Goal: Communication & Community: Answer question/provide support

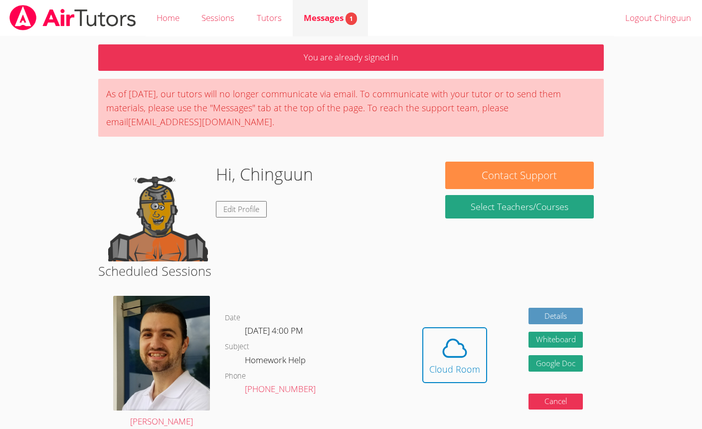
click at [346, 22] on span "Messages 1" at bounding box center [330, 17] width 53 height 11
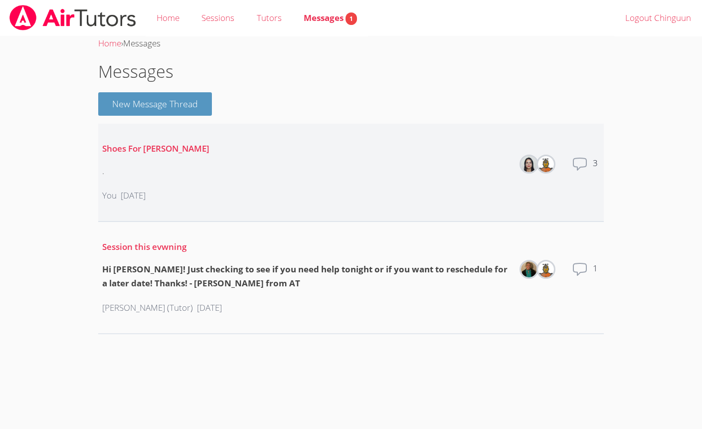
click at [317, 187] on li "Shoes For Hector . You 6 months ago Members Total messages 3" at bounding box center [351, 173] width 506 height 98
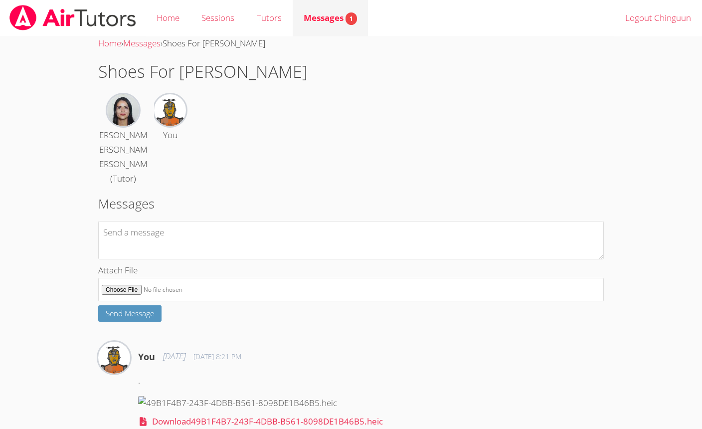
click at [321, 14] on span "Messages 1" at bounding box center [330, 17] width 53 height 11
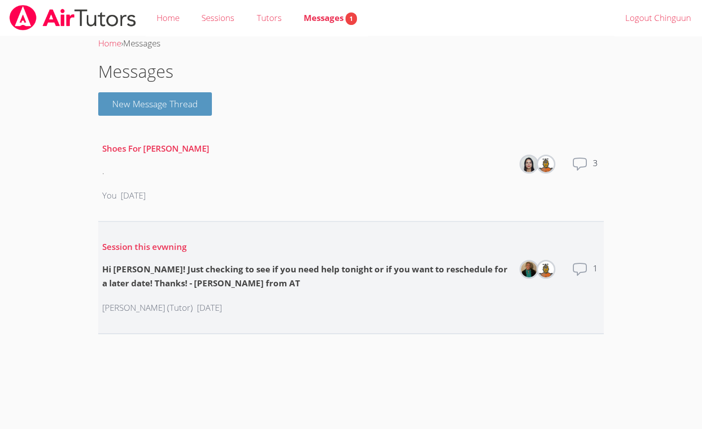
click at [212, 254] on div "Session this evwning Hi [PERSON_NAME]! Just checking to see if you need help to…" at bounding box center [306, 278] width 408 height 92
